Goal: Task Accomplishment & Management: Manage account settings

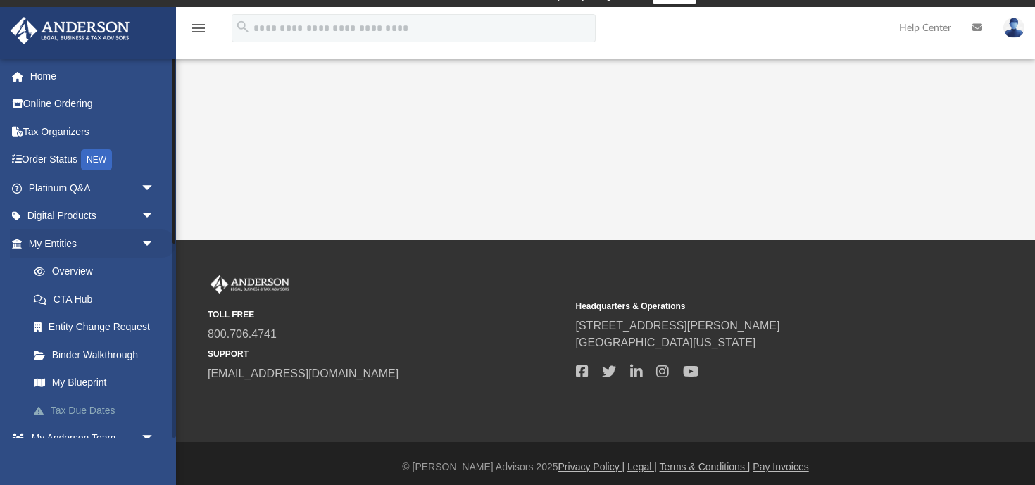
scroll to position [16, 0]
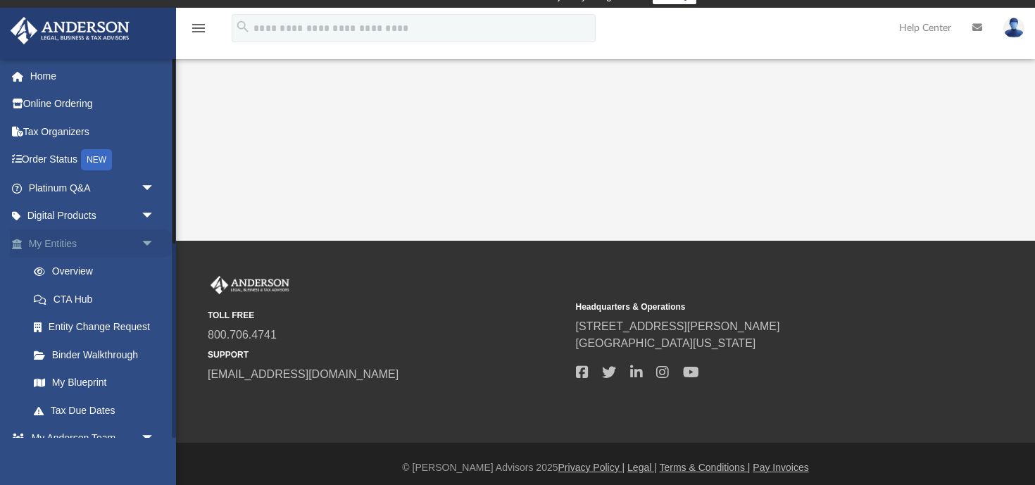
click at [74, 242] on link "My Entities arrow_drop_down" at bounding box center [93, 243] width 166 height 28
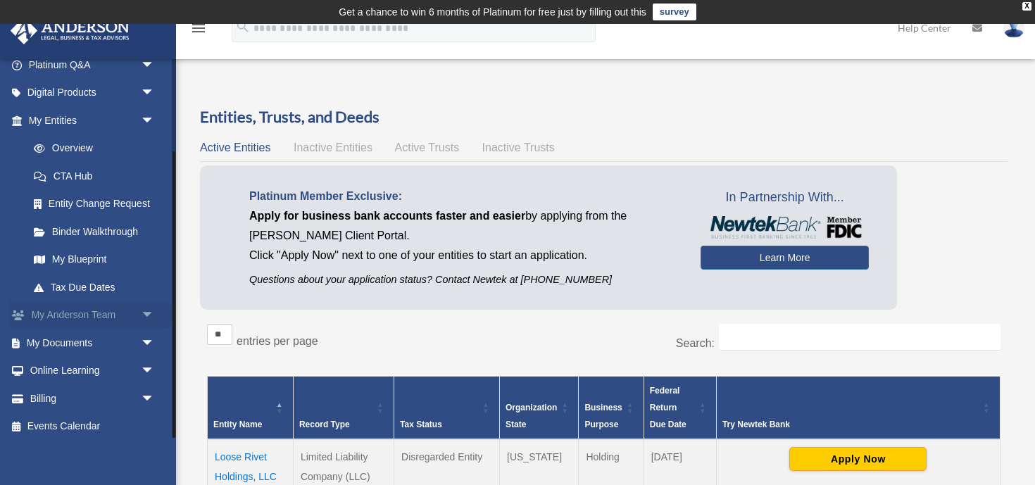
scroll to position [122, 0]
click at [60, 334] on link "My Documents arrow_drop_down" at bounding box center [93, 343] width 166 height 28
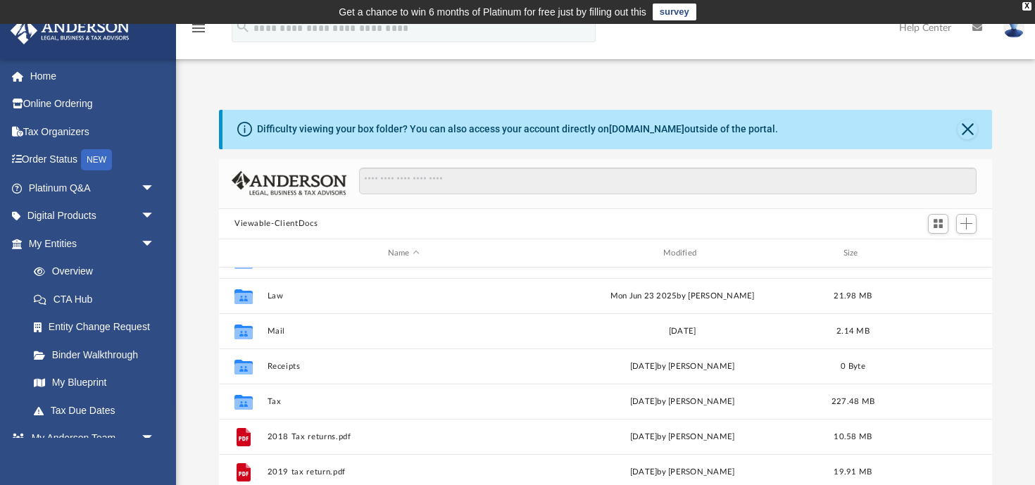
scroll to position [60, 0]
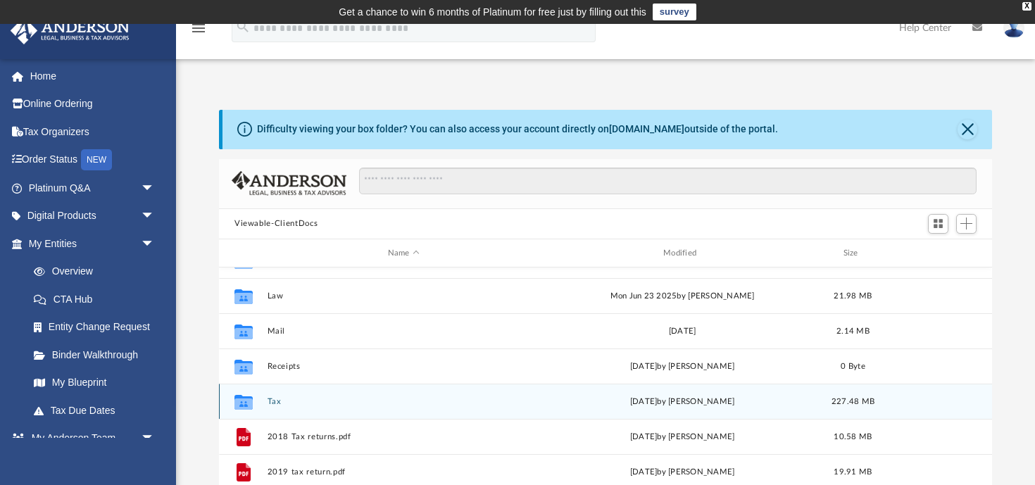
click at [267, 409] on div "Collaborated Folder Tax [DATE] by [PERSON_NAME] 227.48 MB" at bounding box center [605, 401] width 773 height 35
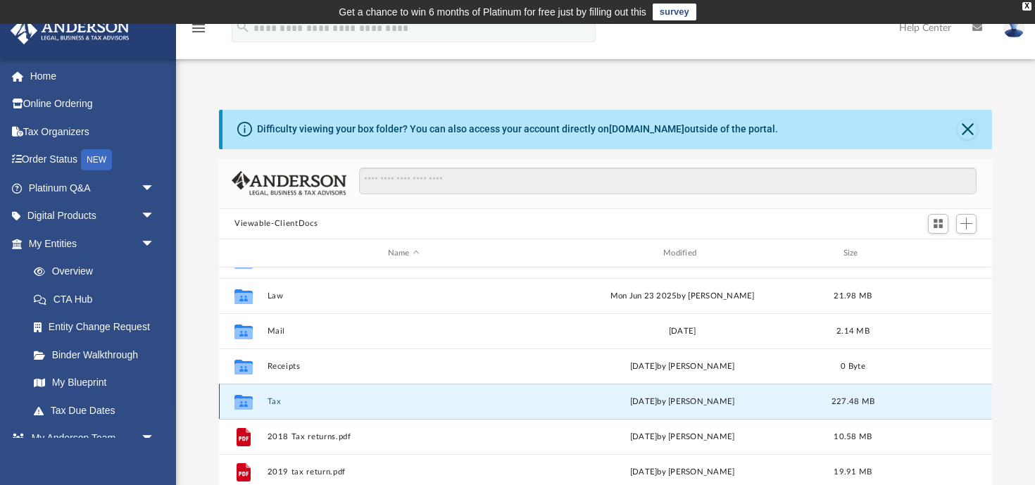
click at [272, 402] on button "Tax" at bounding box center [403, 401] width 272 height 9
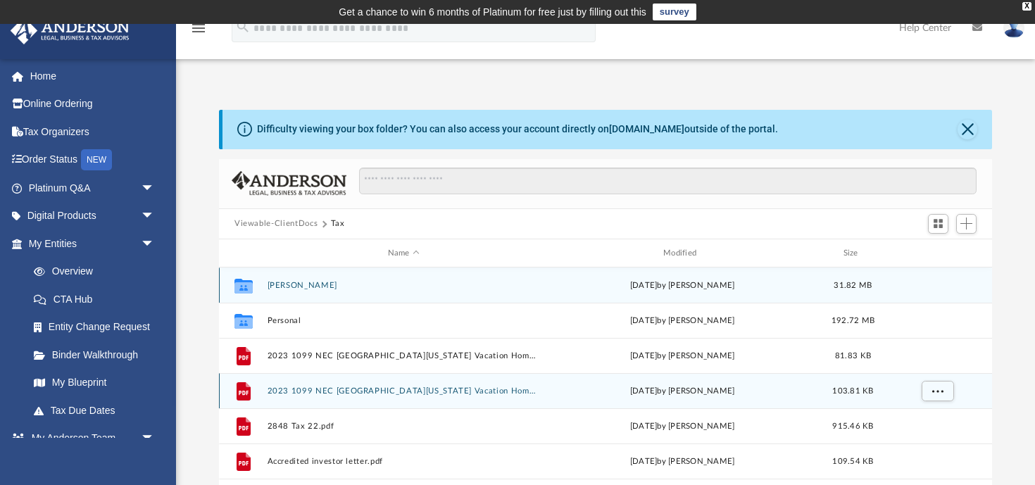
scroll to position [0, 0]
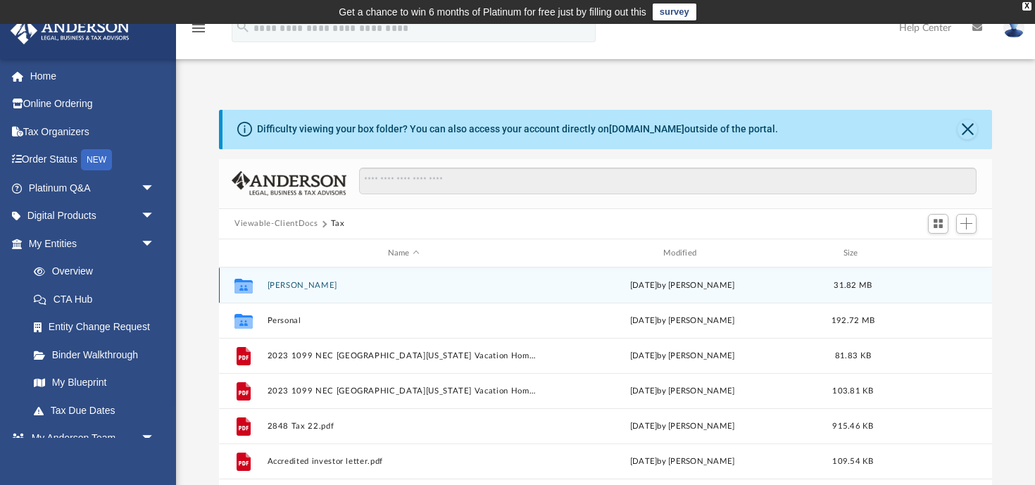
click at [322, 284] on button "[PERSON_NAME]" at bounding box center [403, 285] width 272 height 9
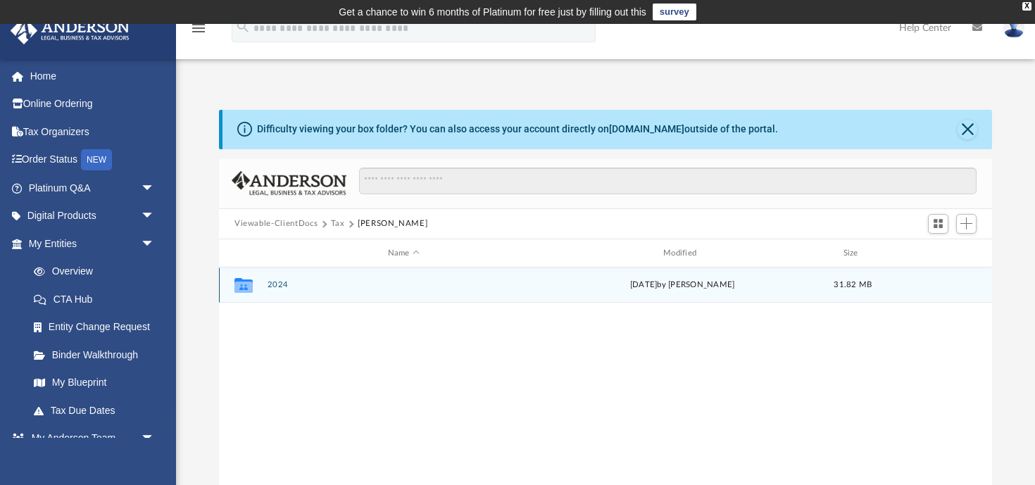
click at [279, 284] on button "2024" at bounding box center [403, 285] width 272 height 9
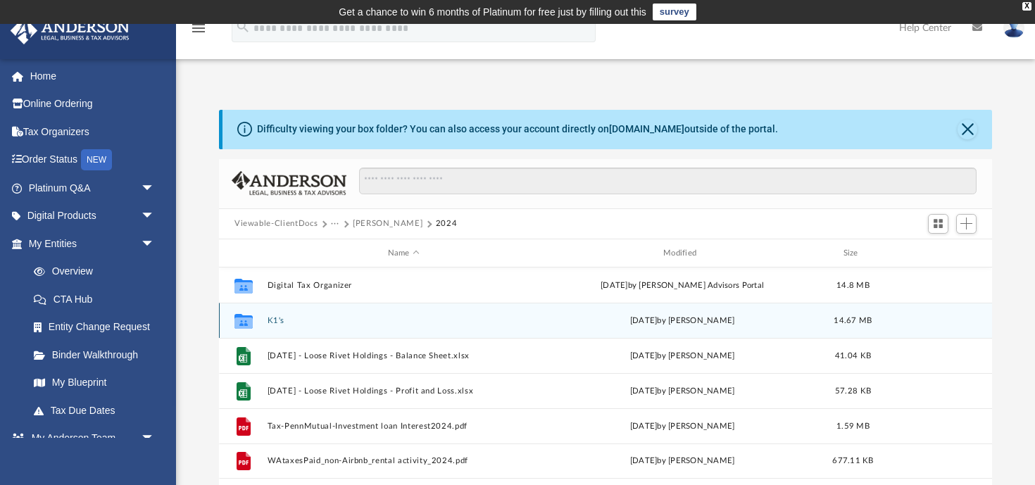
click at [277, 318] on button "K1's" at bounding box center [403, 320] width 272 height 9
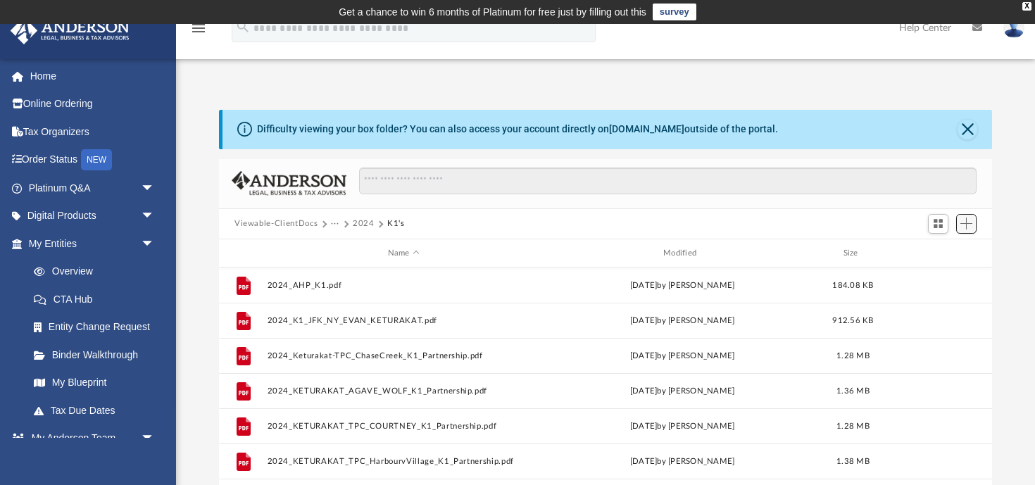
click at [966, 225] on span "Add" at bounding box center [966, 223] width 12 height 12
click at [937, 254] on li "Upload" at bounding box center [945, 251] width 45 height 15
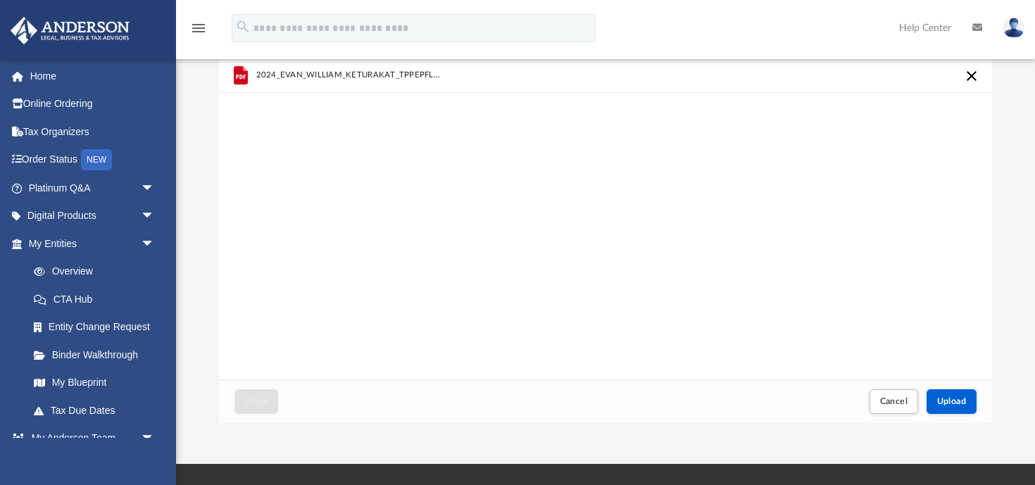
scroll to position [151, 0]
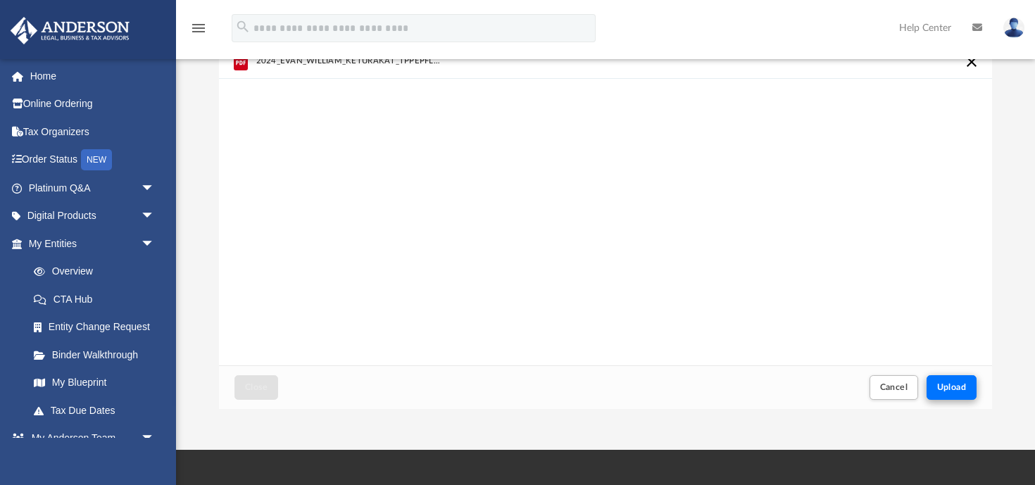
click at [948, 387] on span "Upload" at bounding box center [952, 387] width 30 height 8
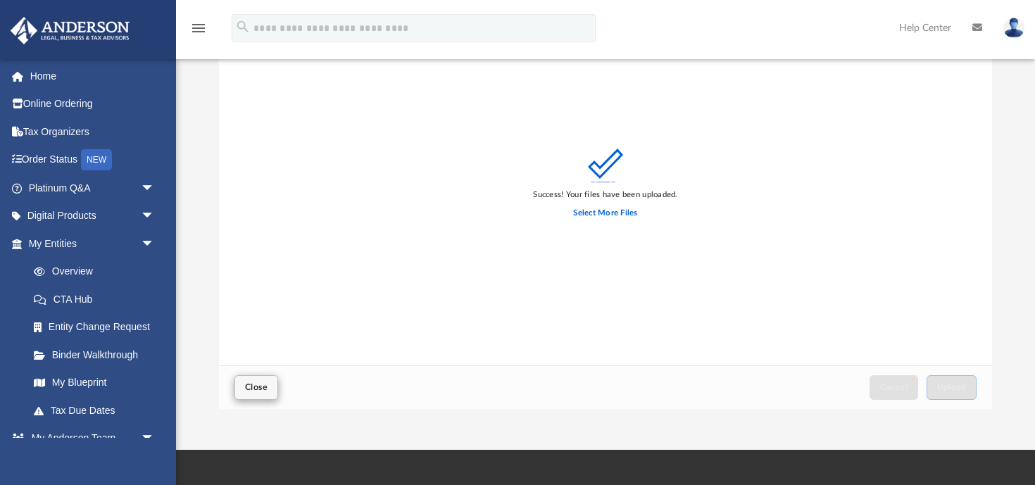
click at [261, 377] on button "Close" at bounding box center [256, 387] width 44 height 25
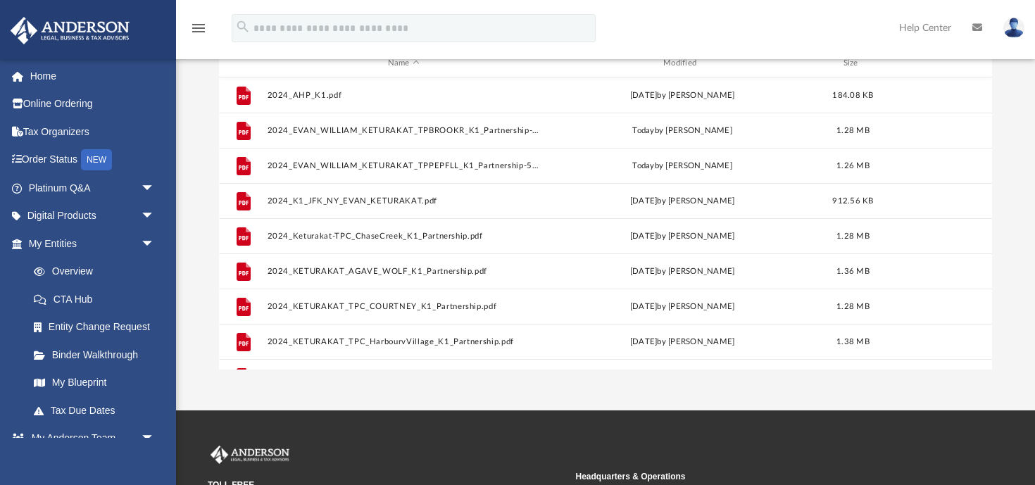
scroll to position [0, 0]
